Goal: Task Accomplishment & Management: Manage account settings

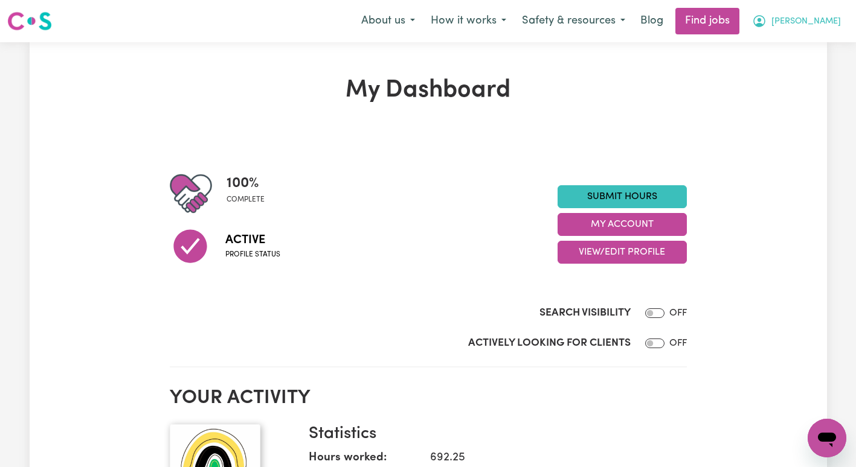
click at [840, 19] on button "[PERSON_NAME]" at bounding box center [796, 20] width 104 height 25
click at [802, 45] on link "My Account" at bounding box center [799, 47] width 95 height 23
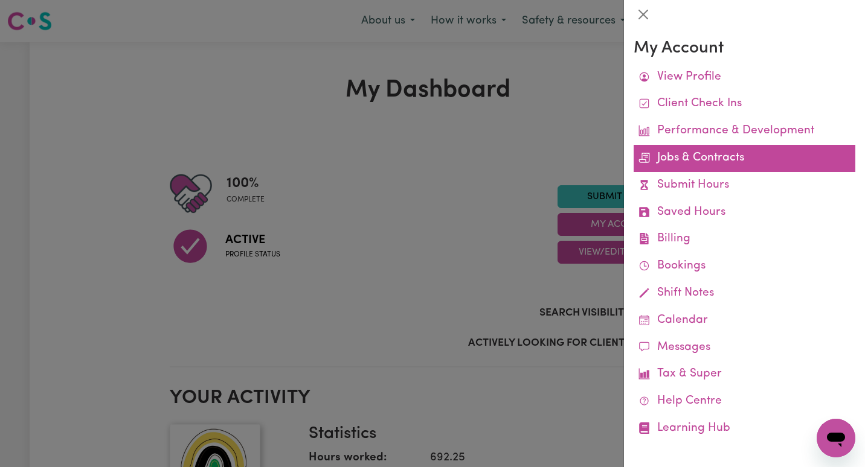
click at [676, 161] on link "Jobs & Contracts" at bounding box center [744, 158] width 222 height 27
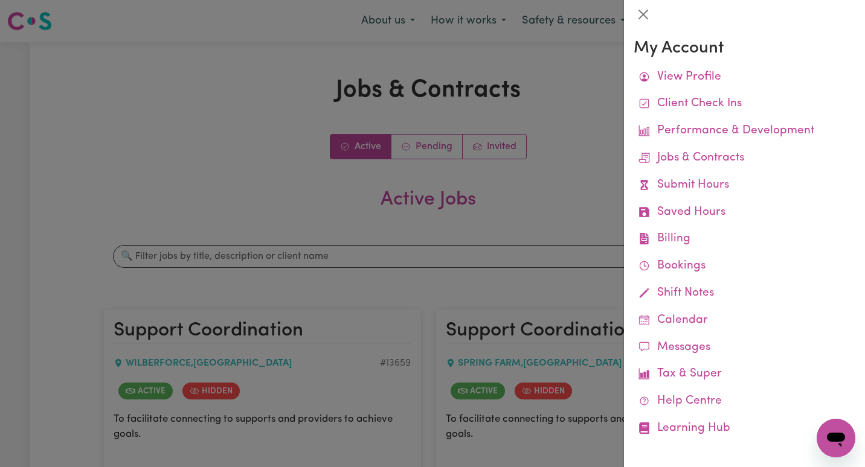
click at [575, 153] on div at bounding box center [432, 233] width 865 height 467
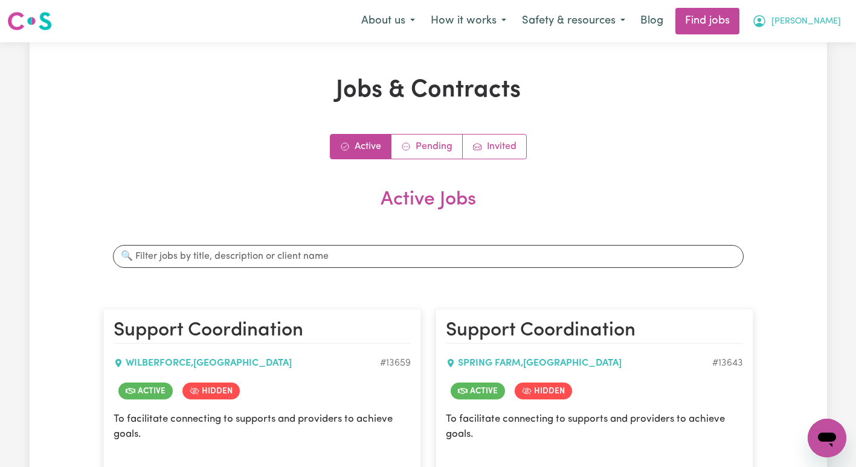
click at [821, 23] on span "[PERSON_NAME]" at bounding box center [805, 21] width 69 height 13
click at [804, 39] on link "My Account" at bounding box center [799, 47] width 95 height 23
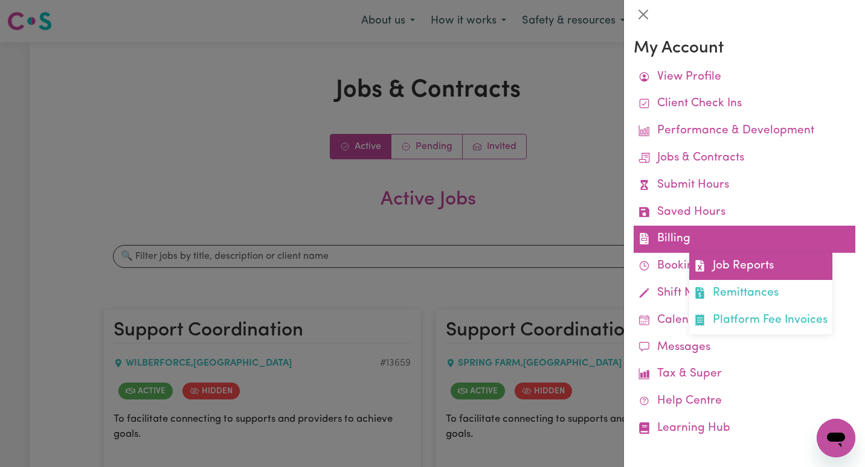
click at [737, 254] on link "Job Reports" at bounding box center [760, 266] width 143 height 27
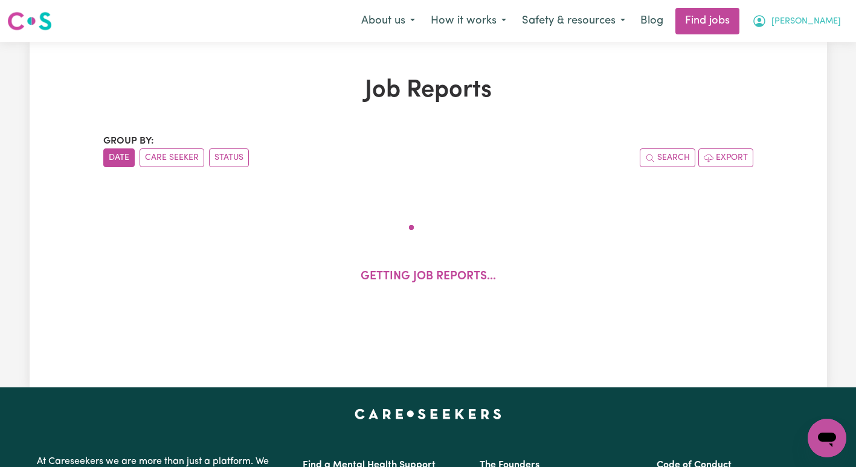
click at [815, 13] on button "[PERSON_NAME]" at bounding box center [796, 20] width 104 height 25
click at [802, 59] on link "My Dashboard" at bounding box center [799, 69] width 95 height 23
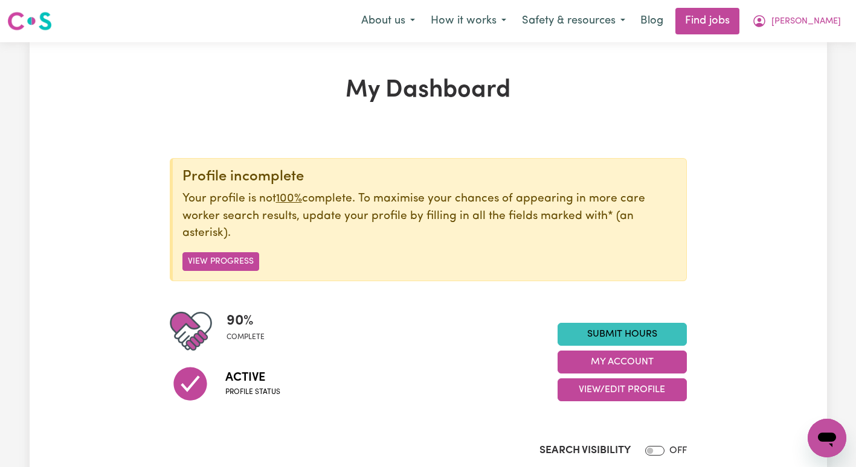
click at [804, 36] on nav "Menu About us How it works Safety & resources Blog Find jobs [PERSON_NAME]" at bounding box center [428, 21] width 856 height 42
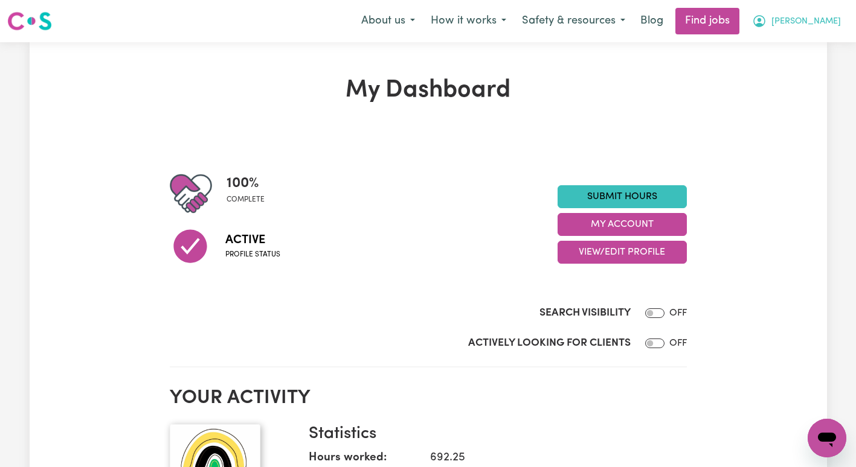
click at [804, 29] on button "[PERSON_NAME]" at bounding box center [796, 20] width 104 height 25
click at [804, 42] on link "My Account" at bounding box center [799, 47] width 95 height 23
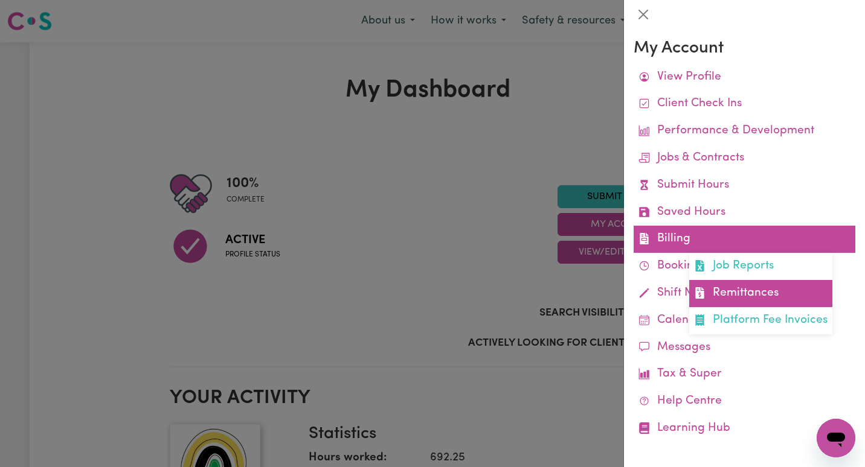
click at [733, 299] on link "Remittances" at bounding box center [760, 293] width 143 height 27
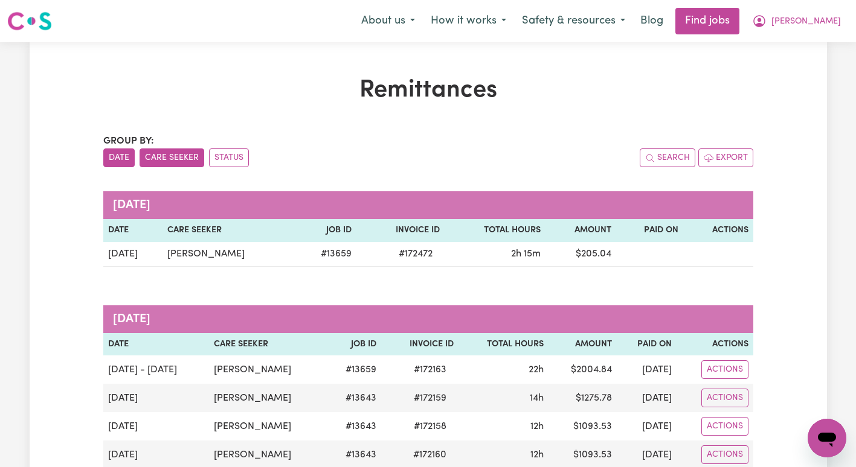
click at [158, 153] on button "Care Seeker" at bounding box center [171, 158] width 65 height 19
